Goal: Transaction & Acquisition: Purchase product/service

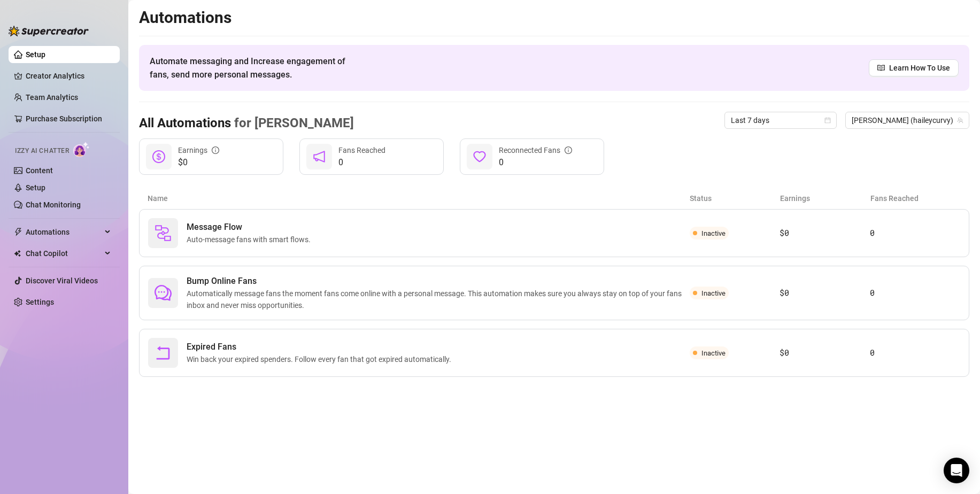
click at [30, 50] on link "Setup" at bounding box center [36, 54] width 20 height 9
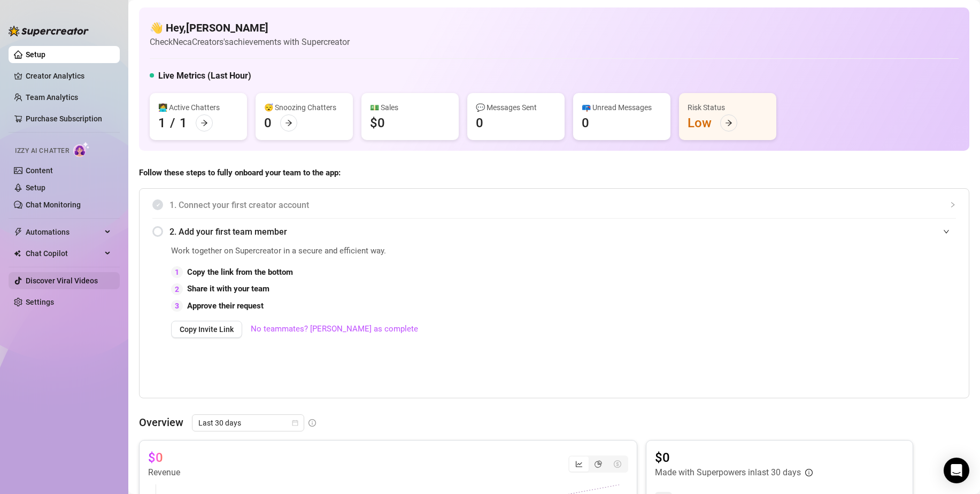
click at [78, 280] on link "Discover Viral Videos" at bounding box center [62, 281] width 72 height 9
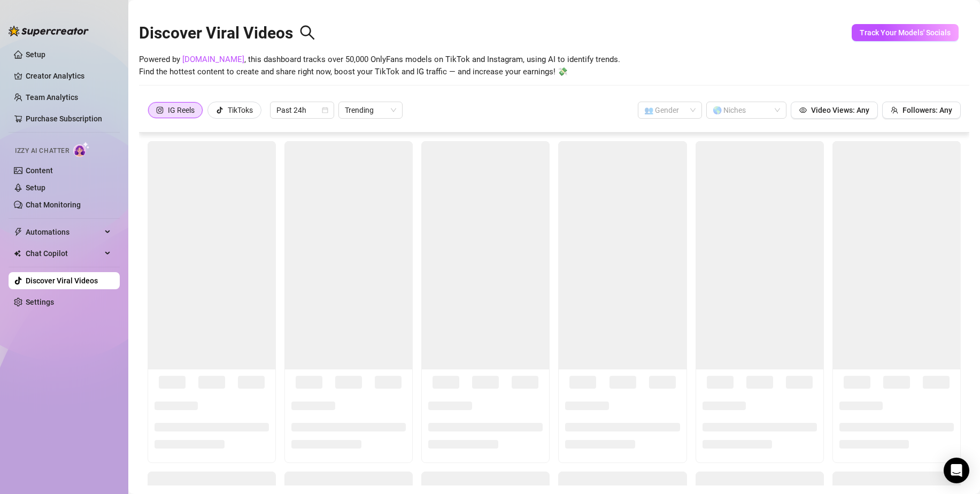
click at [227, 109] on div "TikToks" at bounding box center [234, 110] width 37 height 16
click at [211, 113] on input "TikToks" at bounding box center [211, 113] width 0 height 0
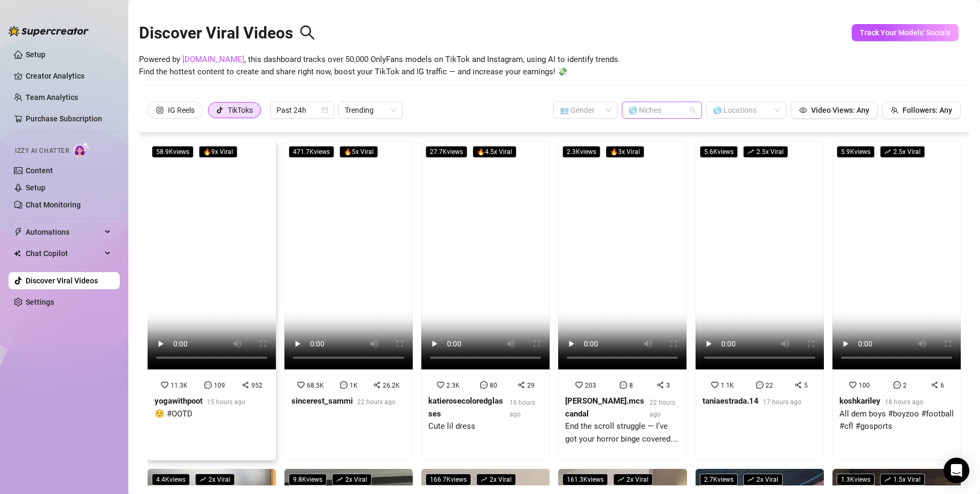
click at [682, 105] on div "🌎 Niches" at bounding box center [662, 110] width 80 height 17
click at [658, 148] on div "Big Tits" at bounding box center [654, 149] width 63 height 12
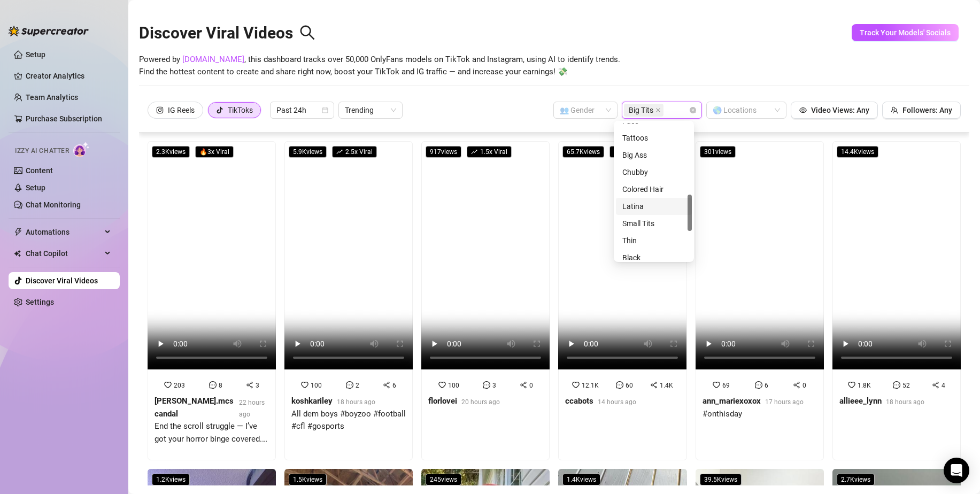
scroll to position [268, 0]
drag, startPoint x: 688, startPoint y: 213, endPoint x: 623, endPoint y: 158, distance: 85.4
click at [688, 212] on div at bounding box center [690, 213] width 4 height 36
click at [633, 151] on div "Big Ass" at bounding box center [654, 155] width 63 height 12
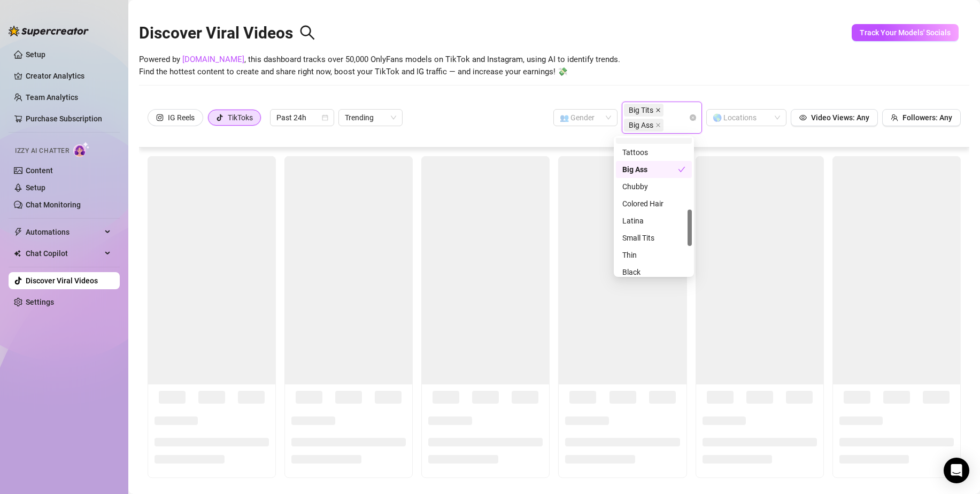
click at [656, 109] on icon "close" at bounding box center [658, 110] width 4 height 4
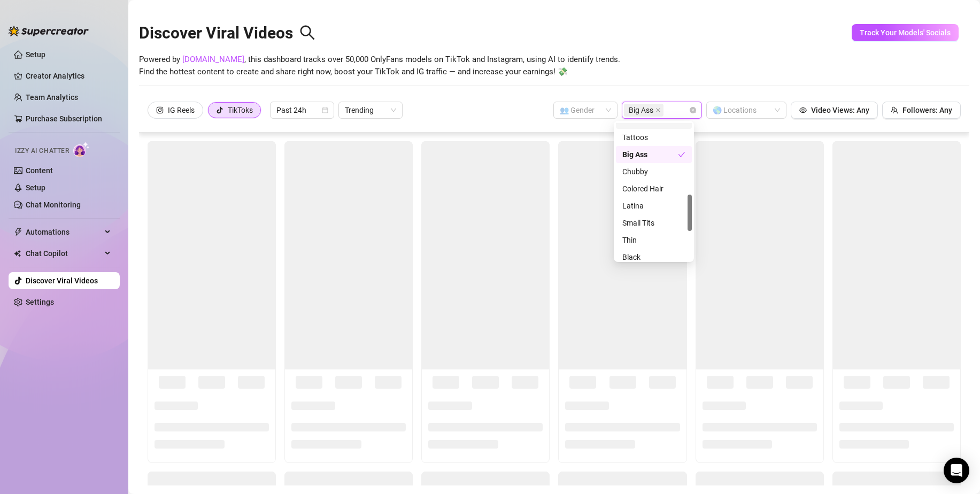
click at [529, 65] on span "Powered by [DOMAIN_NAME] , this dashboard tracks over 50,000 OnlyFans models on…" at bounding box center [379, 65] width 481 height 25
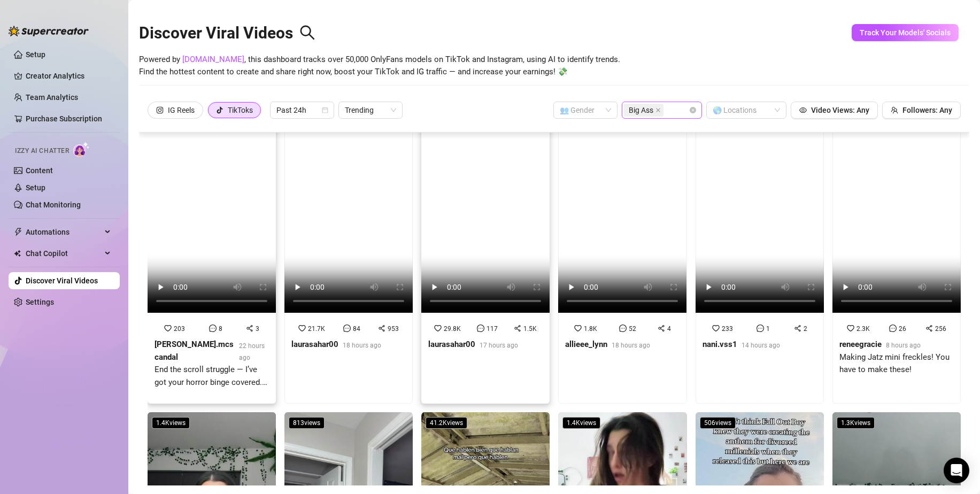
scroll to position [0, 0]
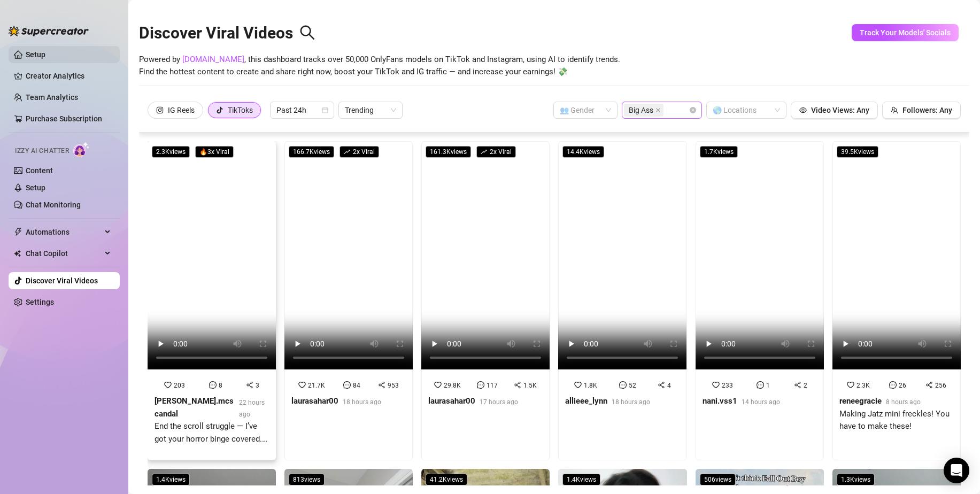
click at [45, 59] on link "Setup" at bounding box center [36, 54] width 20 height 9
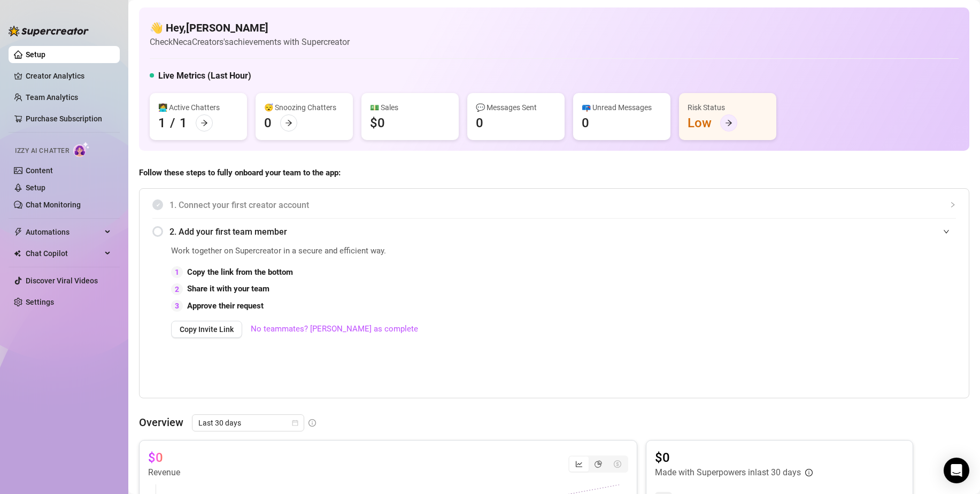
click at [725, 121] on icon "arrow-right" at bounding box center [728, 122] width 7 height 7
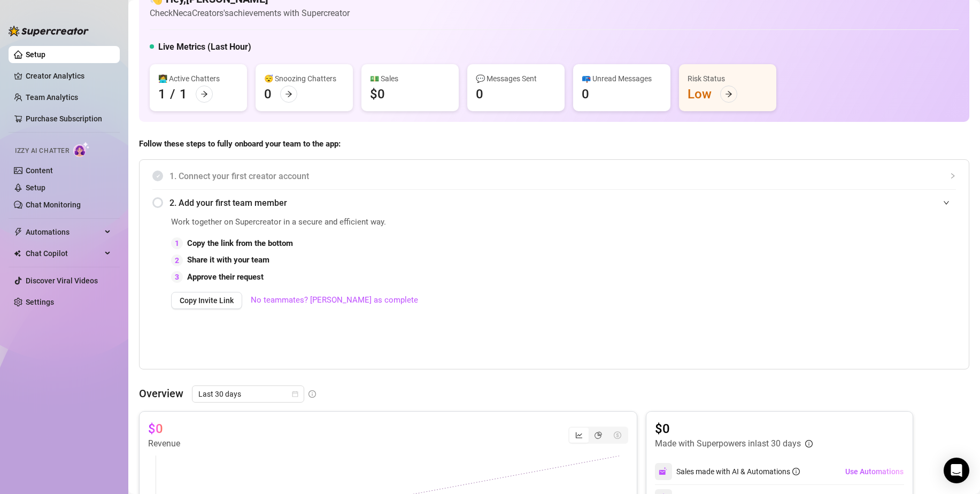
scroll to position [19, 0]
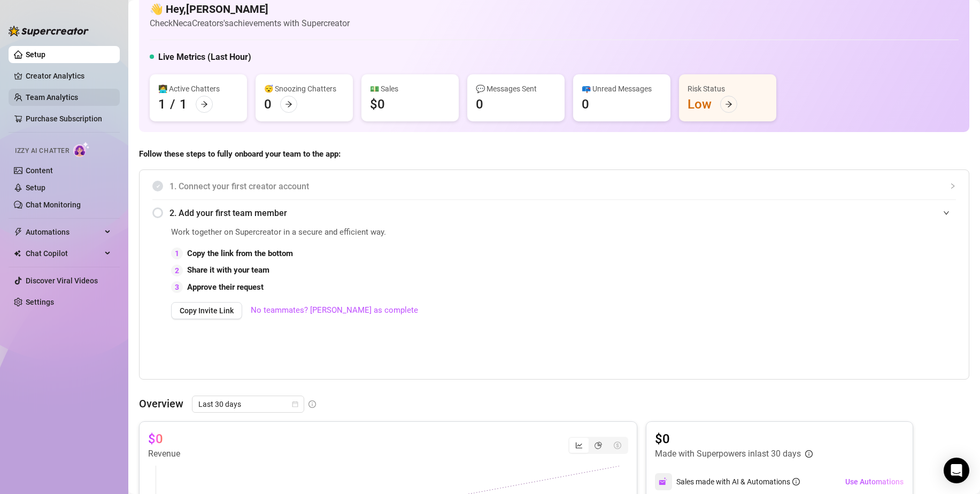
click at [65, 95] on link "Team Analytics" at bounding box center [52, 97] width 52 height 9
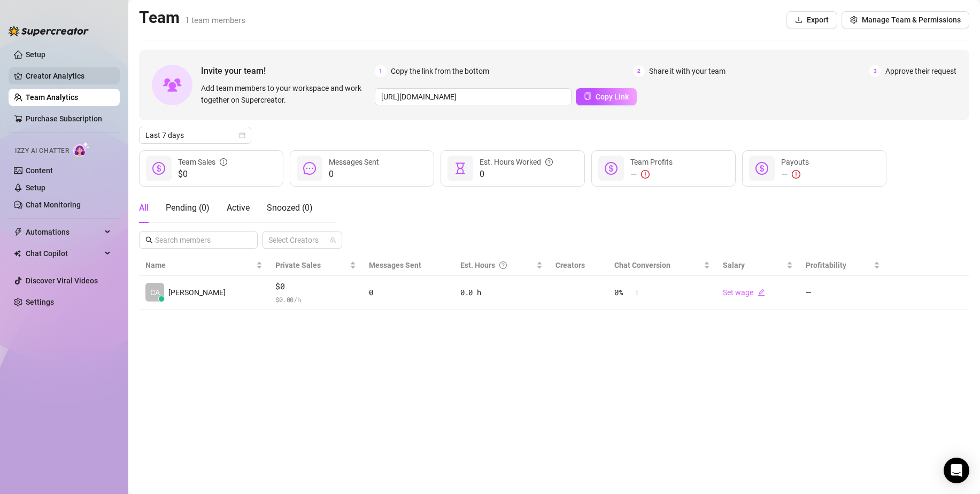
click at [72, 72] on link "Creator Analytics" at bounding box center [69, 75] width 86 height 17
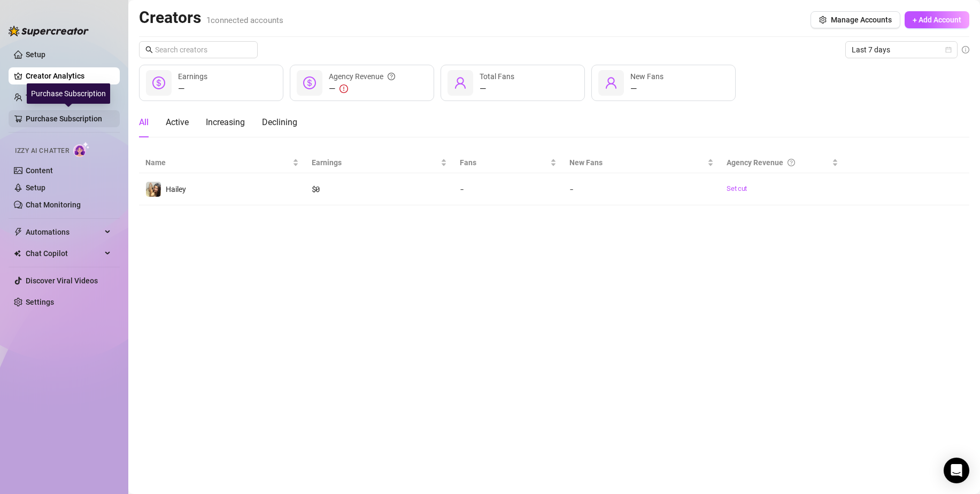
click at [71, 111] on link "Purchase Subscription" at bounding box center [69, 118] width 86 height 17
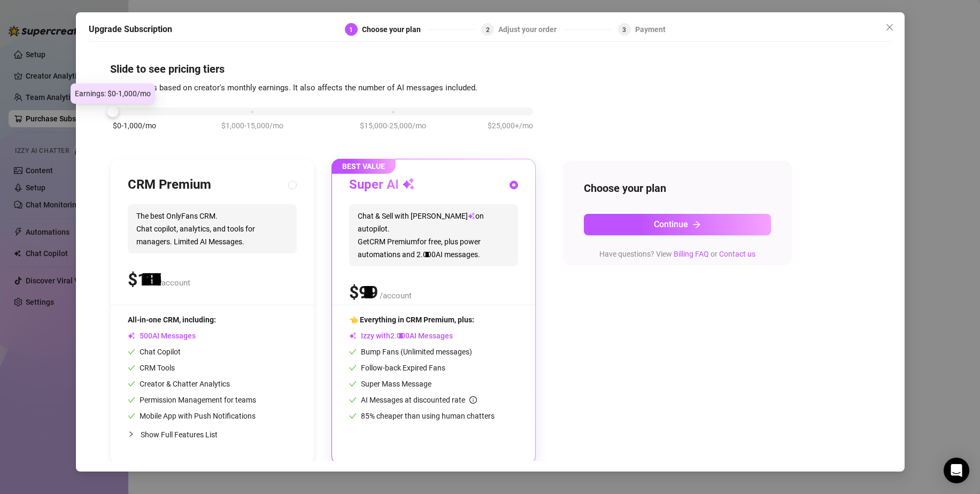
drag, startPoint x: 251, startPoint y: 110, endPoint x: 43, endPoint y: 119, distance: 208.2
click at [43, 119] on div "Upgrade Subscription 1 Choose your plan 2 Adjust your order 3 Payment Slide to …" at bounding box center [490, 247] width 980 height 494
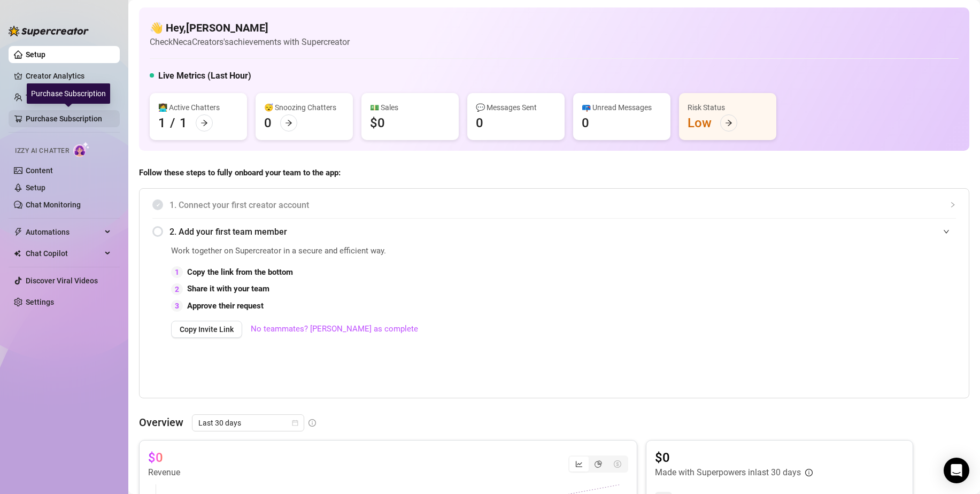
click at [107, 116] on link "Purchase Subscription" at bounding box center [69, 118] width 86 height 17
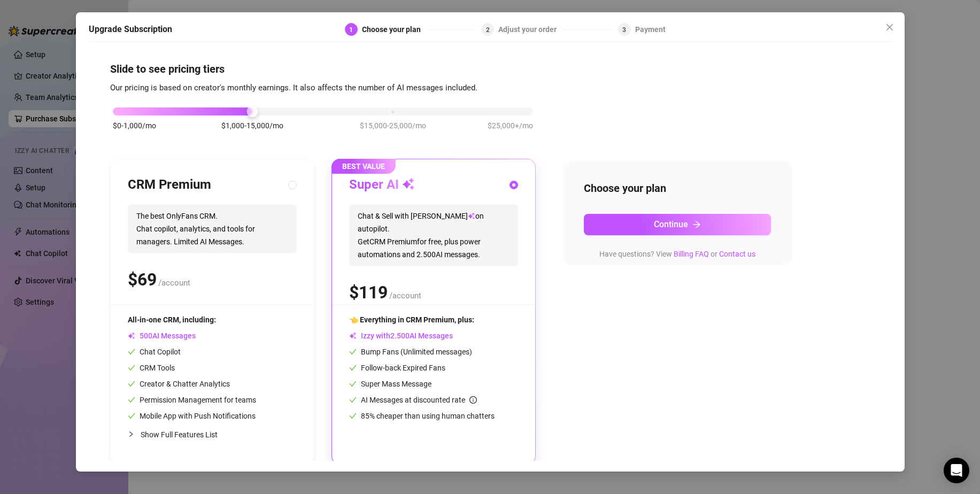
click at [121, 112] on div "$0-1,000/mo $1,000-15,000/mo $15,000-25,000/mo $25,000+/mo" at bounding box center [323, 108] width 420 height 6
click at [892, 26] on icon "close" at bounding box center [890, 27] width 9 height 9
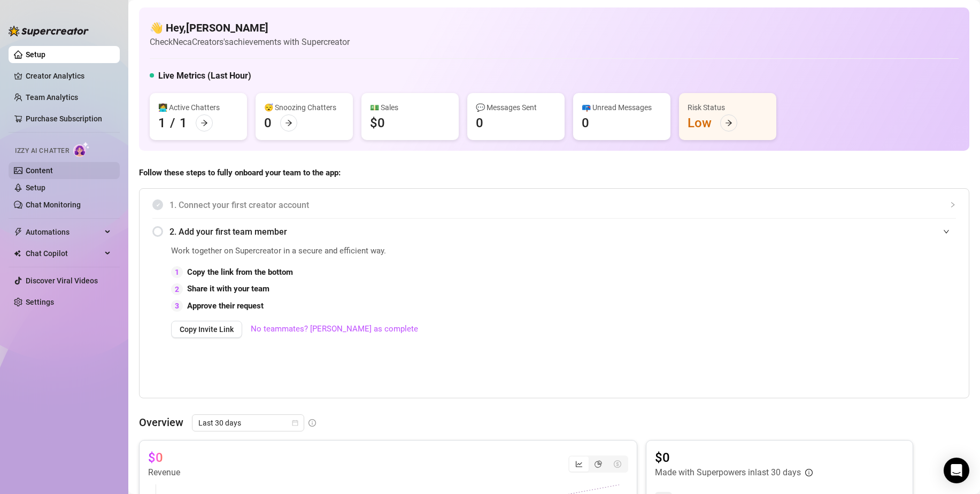
click at [53, 167] on link "Content" at bounding box center [39, 170] width 27 height 9
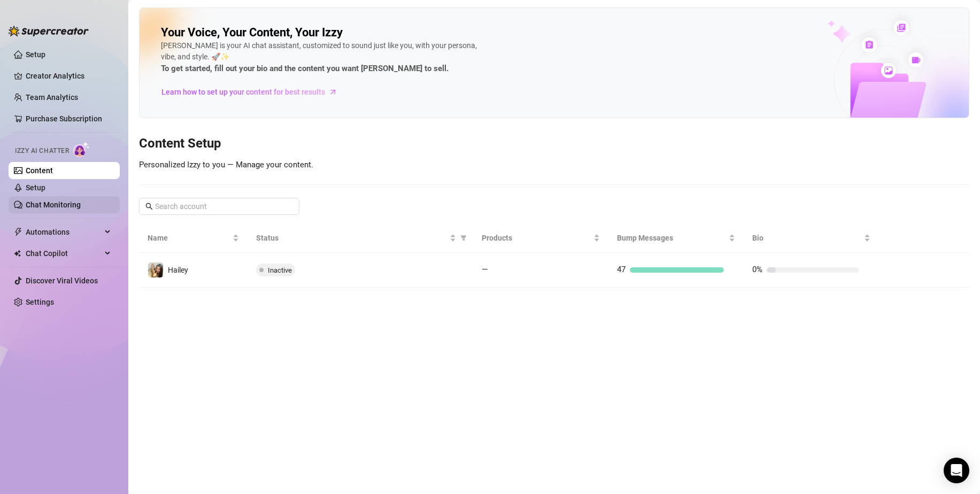
click at [78, 202] on link "Chat Monitoring" at bounding box center [53, 205] width 55 height 9
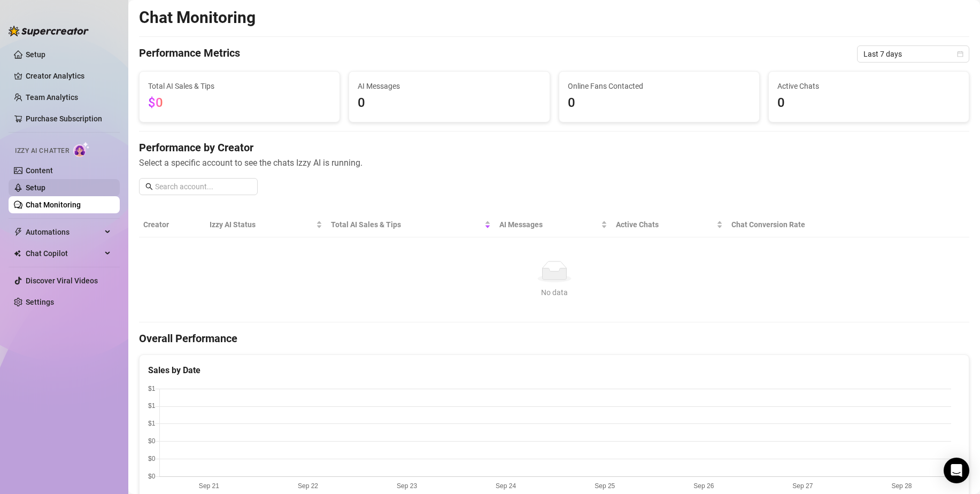
click at [45, 191] on link "Setup" at bounding box center [36, 187] width 20 height 9
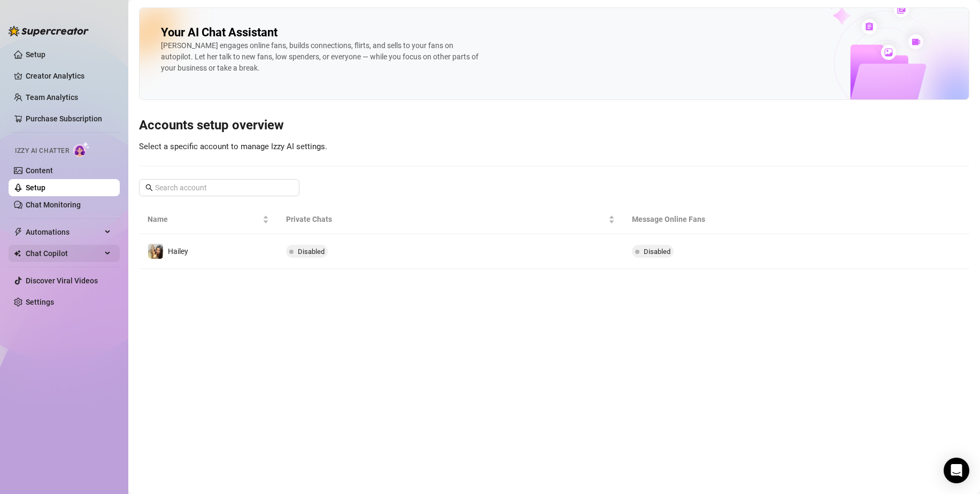
click at [94, 251] on span "Chat Copilot" at bounding box center [64, 253] width 76 height 17
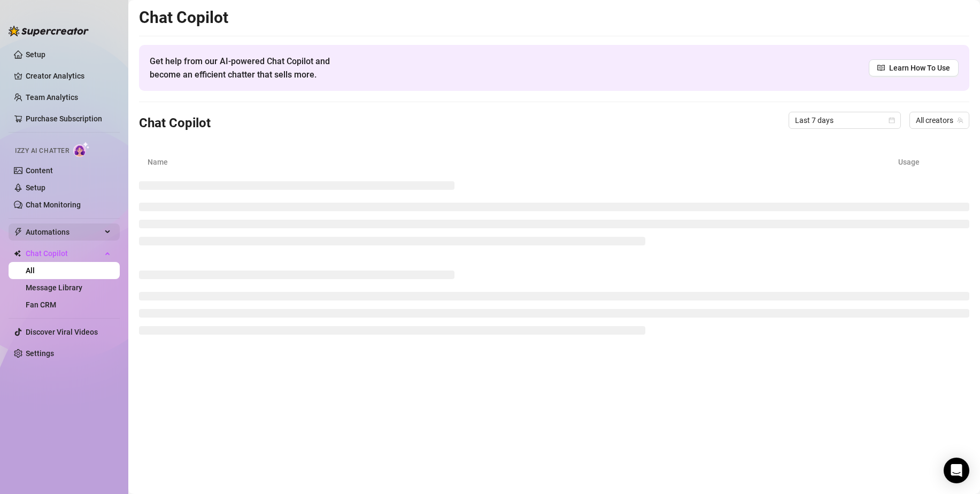
click at [95, 236] on span "Automations" at bounding box center [64, 232] width 76 height 17
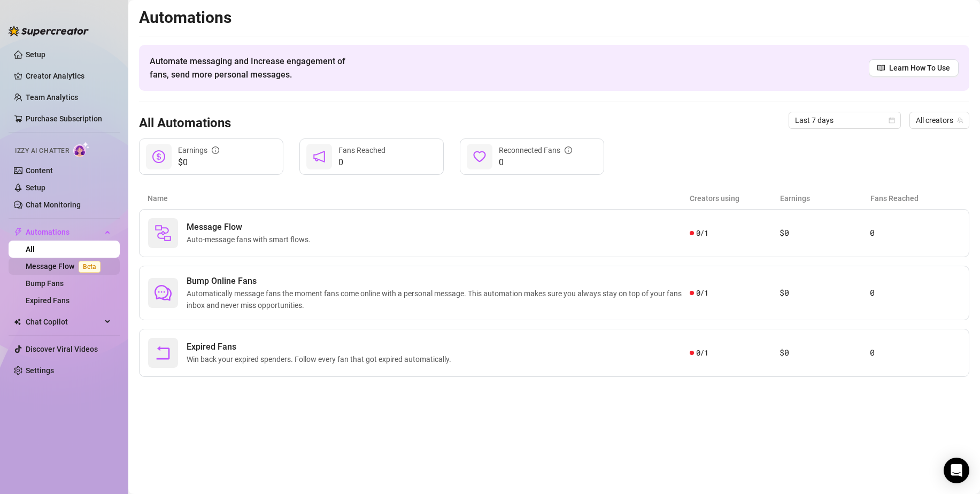
click at [67, 271] on link "Message Flow Beta" at bounding box center [65, 266] width 79 height 9
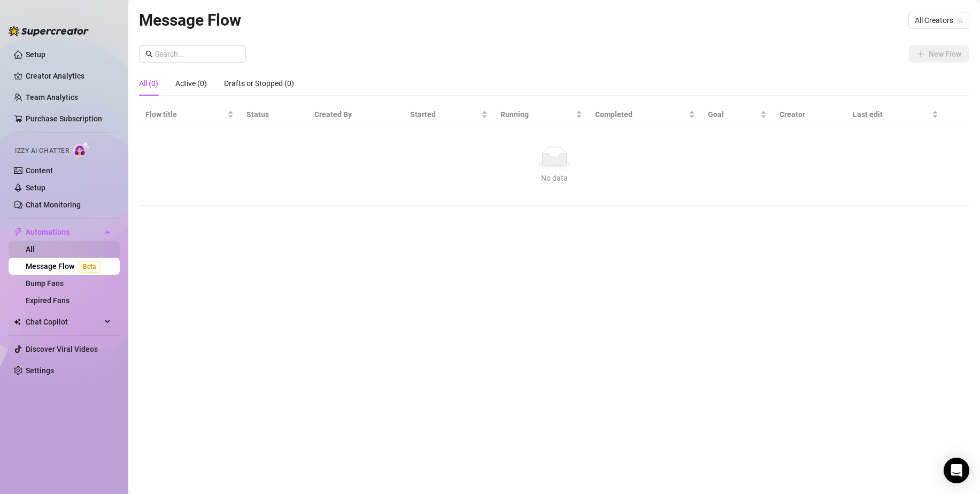
click at [35, 245] on link "All" at bounding box center [30, 249] width 9 height 9
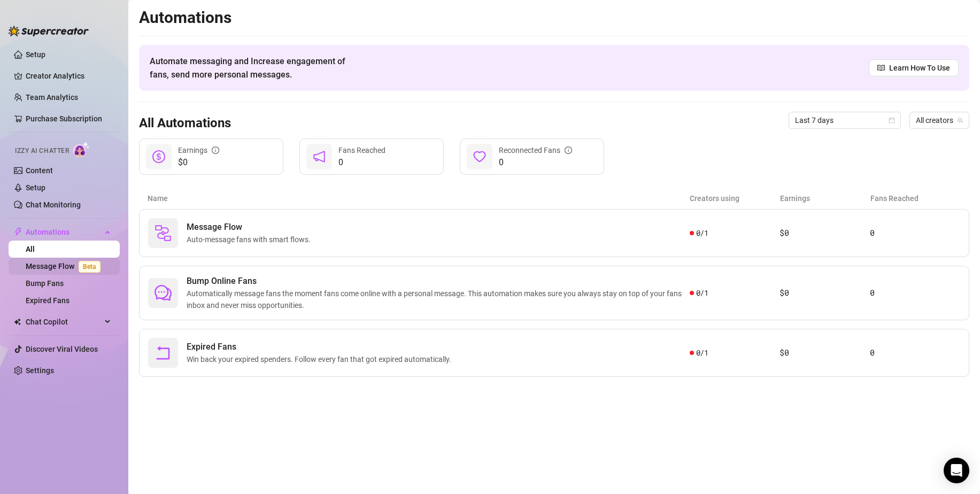
click at [57, 267] on link "Message Flow Beta" at bounding box center [65, 266] width 79 height 9
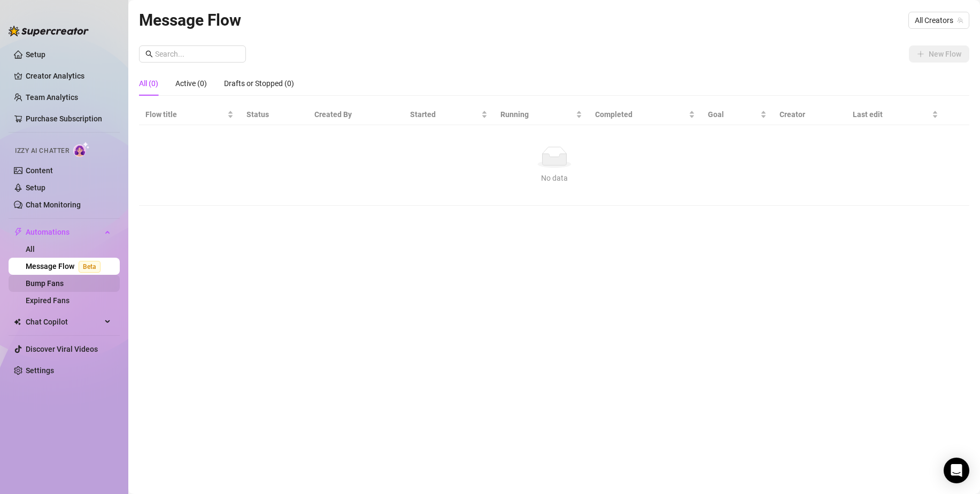
click at [59, 279] on link "Bump Fans" at bounding box center [45, 283] width 38 height 9
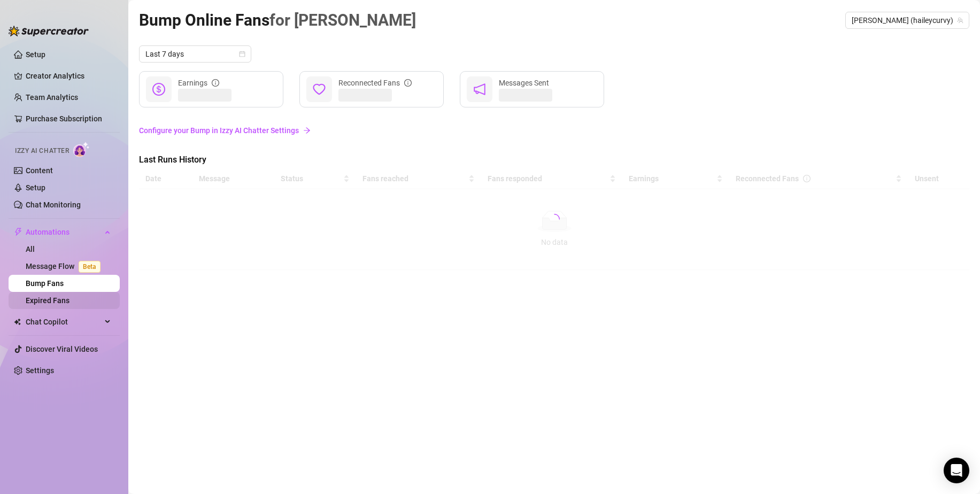
click at [69, 300] on link "Expired Fans" at bounding box center [48, 300] width 44 height 9
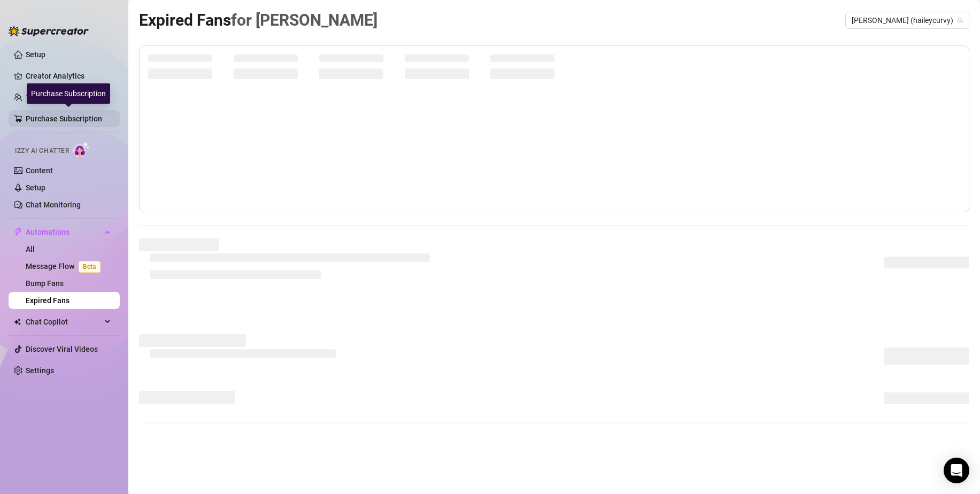
click at [39, 124] on link "Purchase Subscription" at bounding box center [69, 118] width 86 height 17
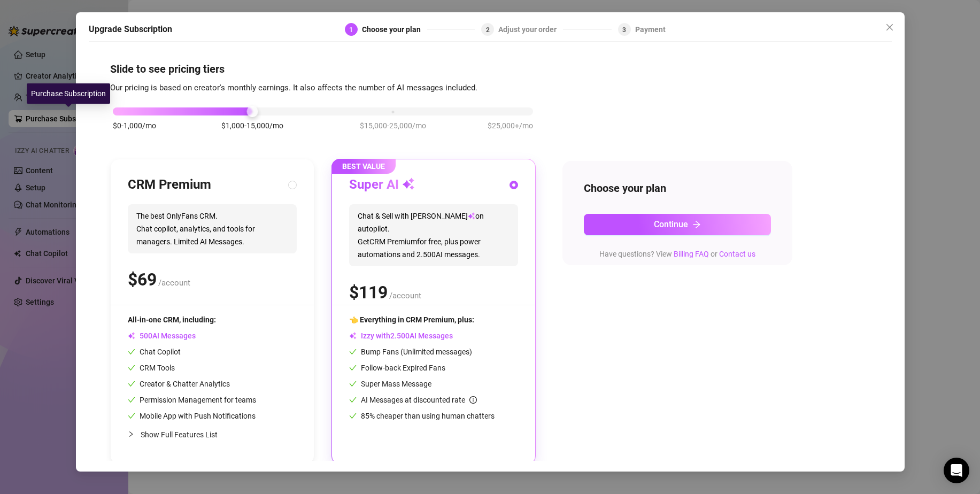
click at [47, 96] on div "Purchase Subscription" at bounding box center [68, 93] width 83 height 20
click at [882, 25] on span "Close" at bounding box center [889, 27] width 17 height 9
